Goal: Task Accomplishment & Management: Use online tool/utility

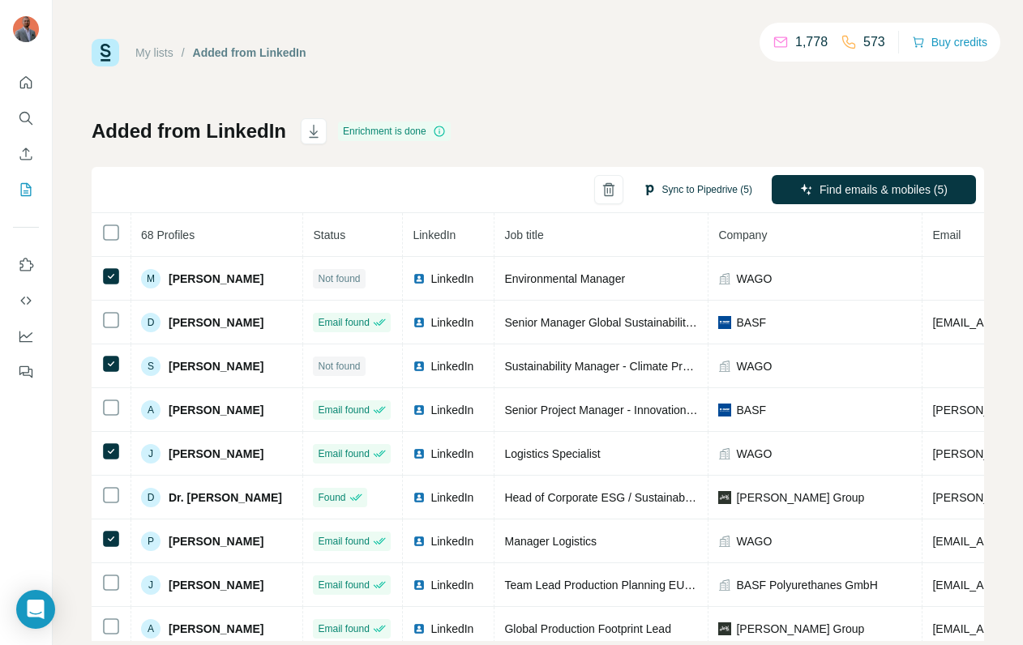
click at [676, 191] on button "Sync to Pipedrive (5)" at bounding box center [698, 190] width 132 height 24
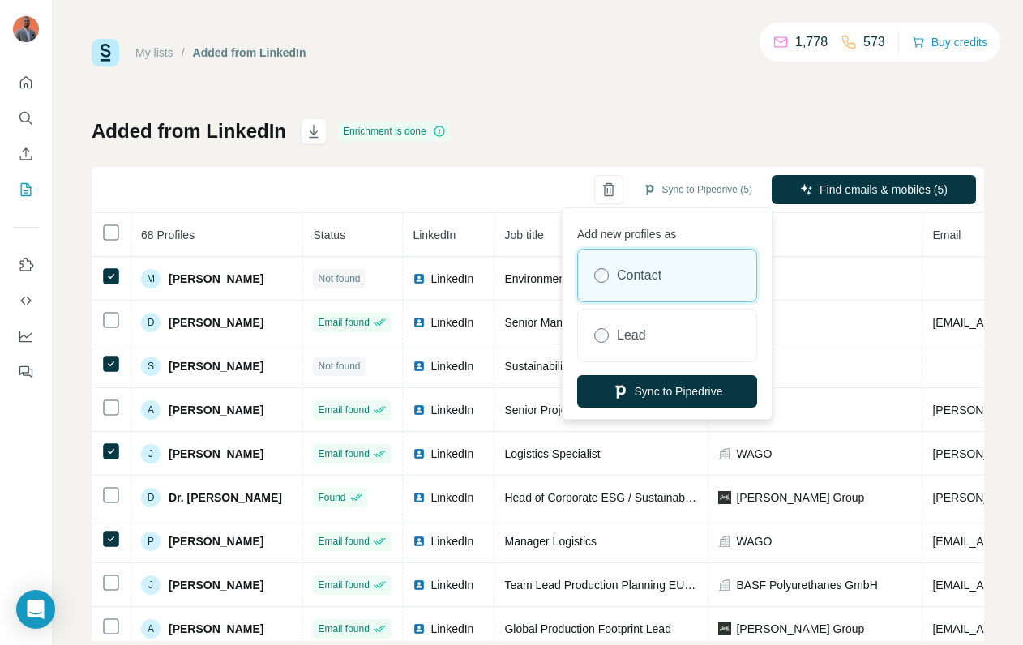
click at [632, 285] on div "Contact" at bounding box center [667, 276] width 178 height 52
click at [621, 397] on icon "button" at bounding box center [620, 391] width 16 height 16
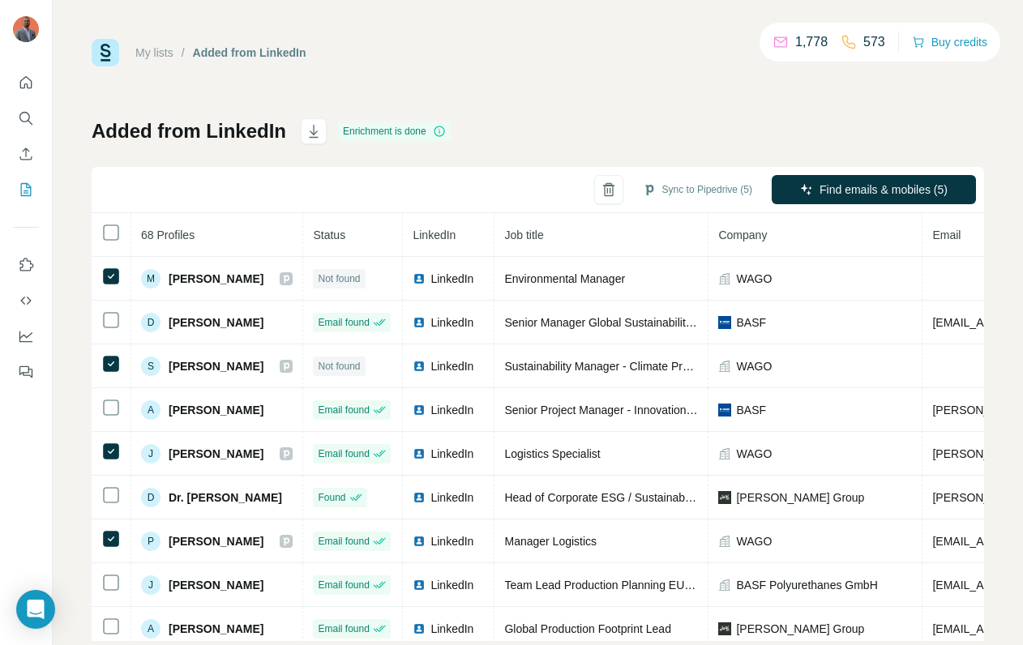
click at [249, 224] on th "68 Profiles" at bounding box center [217, 235] width 172 height 44
click at [233, 197] on div "Sync to Pipedrive (5) Find emails & mobiles (5)" at bounding box center [538, 190] width 893 height 46
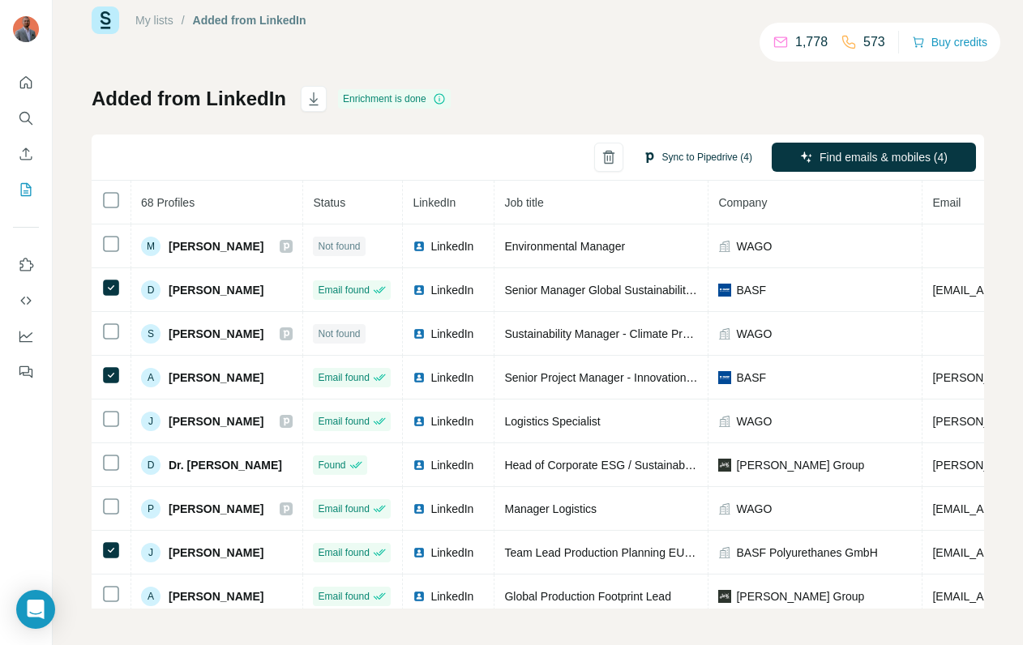
scroll to position [35, 0]
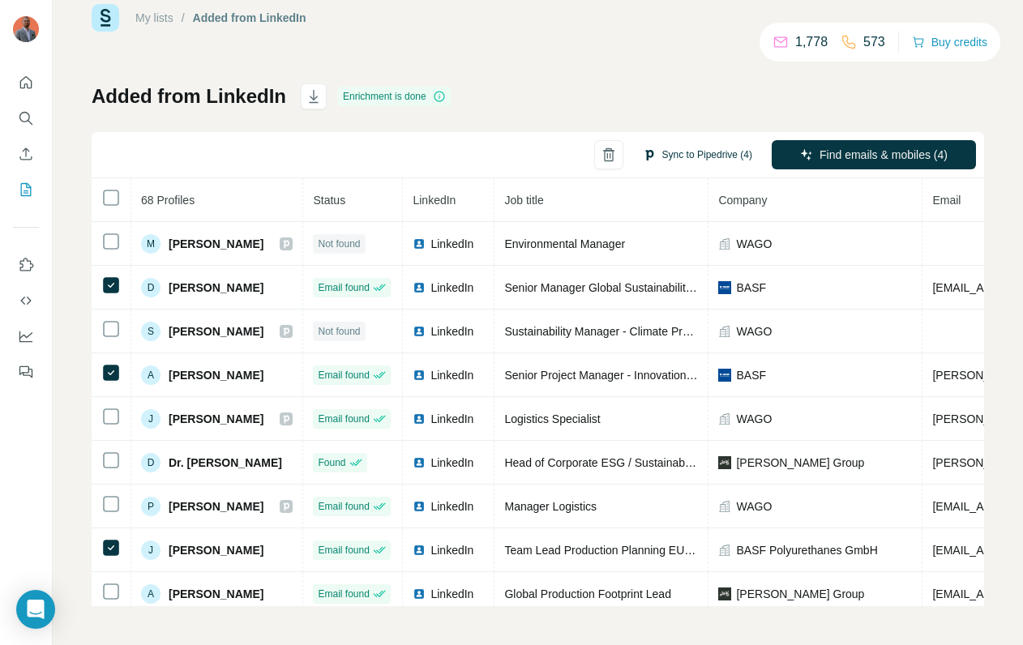
click at [685, 153] on button "Sync to Pipedrive (4)" at bounding box center [698, 155] width 132 height 24
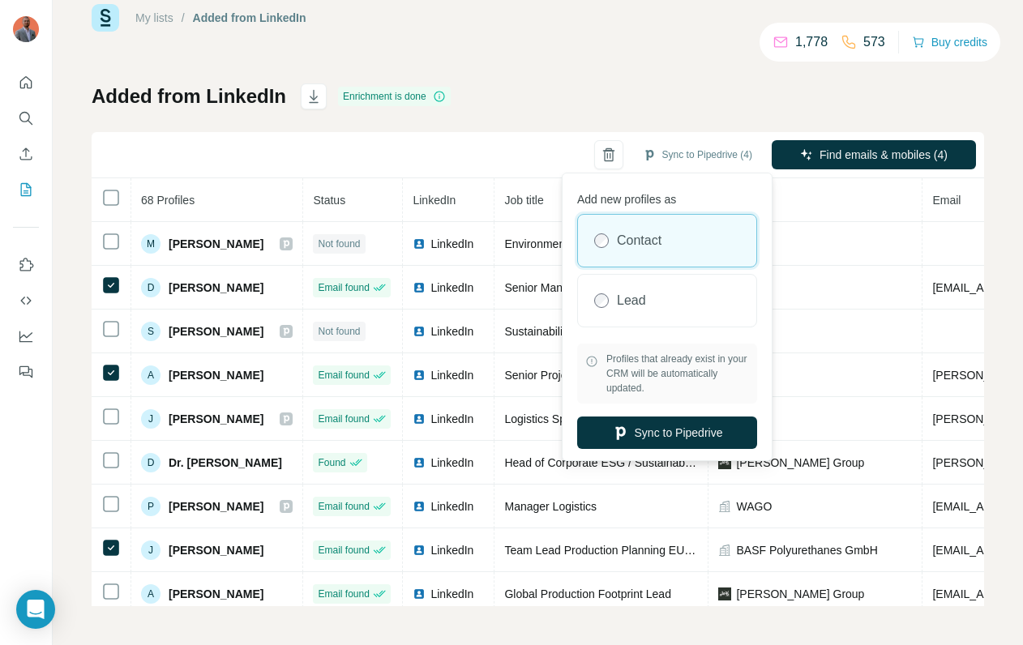
click at [389, 156] on div "Sync to Pipedrive (4) Find emails & mobiles (4)" at bounding box center [538, 155] width 893 height 46
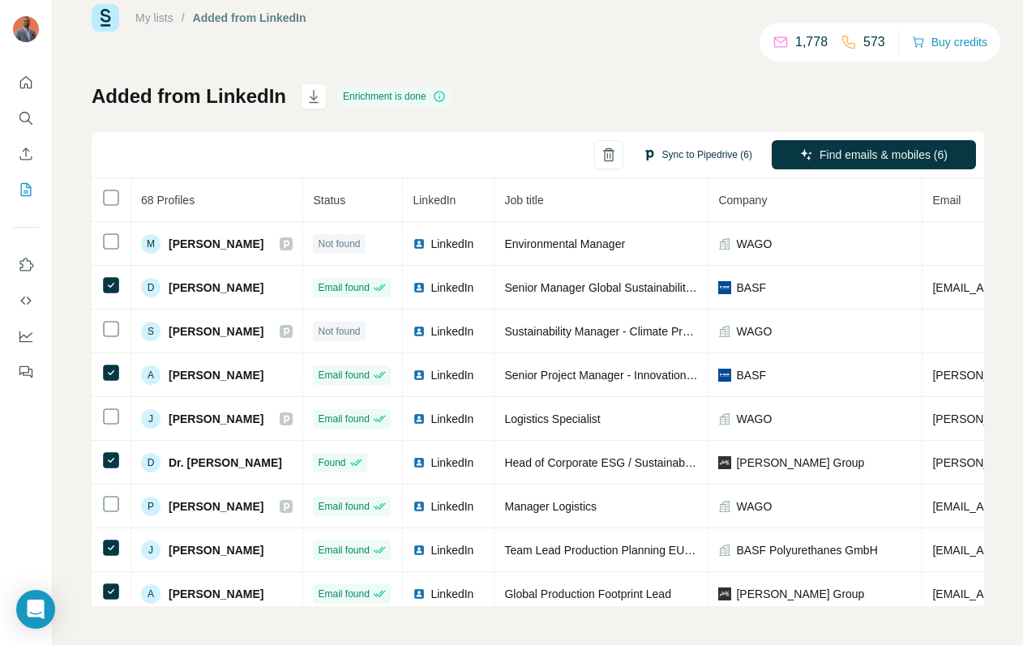
click at [687, 157] on button "Sync to Pipedrive (6)" at bounding box center [698, 155] width 132 height 24
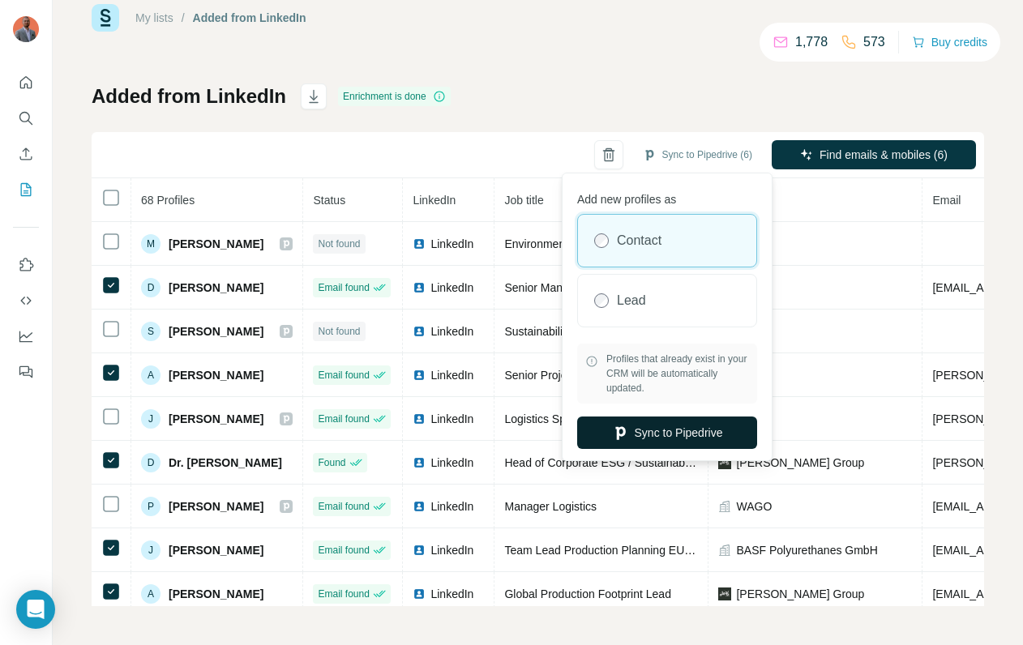
click at [640, 434] on button "Sync to Pipedrive" at bounding box center [667, 433] width 180 height 32
